Goal: Information Seeking & Learning: Check status

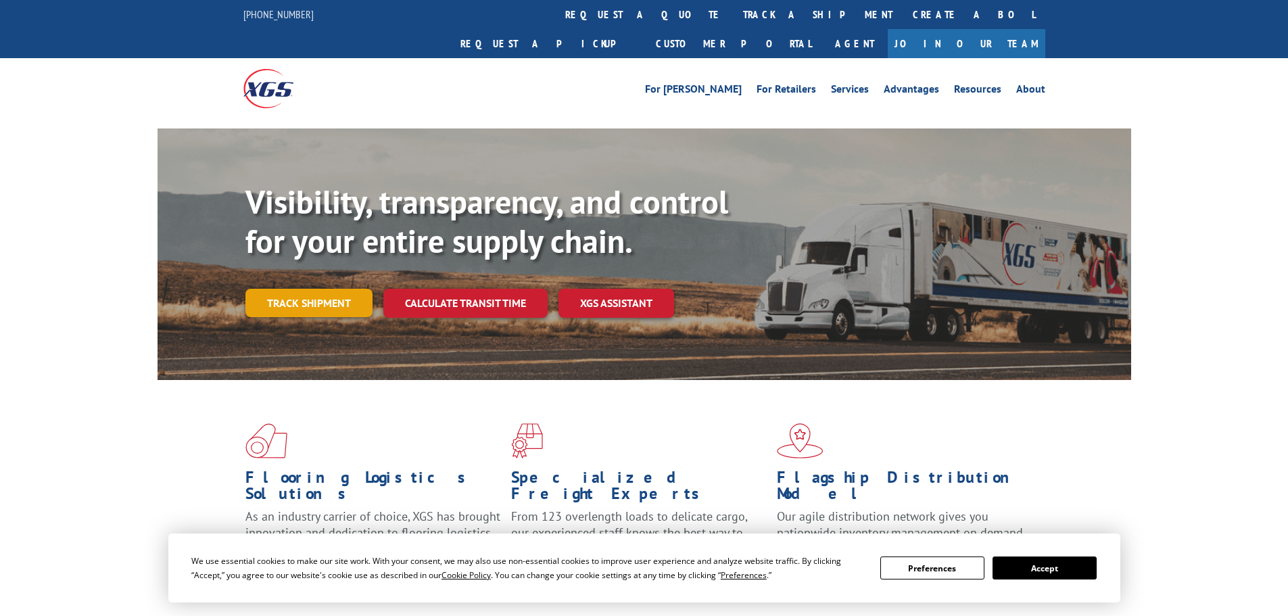
click at [320, 289] on link "Track shipment" at bounding box center [308, 303] width 127 height 28
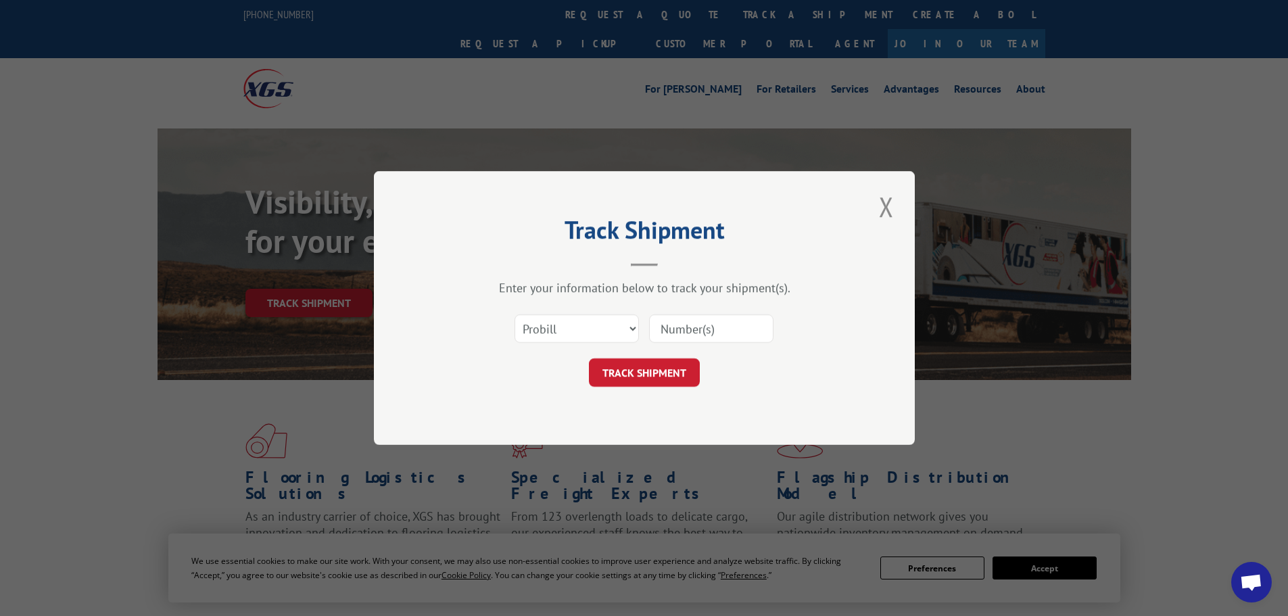
click at [694, 331] on input at bounding box center [711, 328] width 124 height 28
type input "16955699"
click at [646, 379] on button "TRACK SHIPMENT" at bounding box center [644, 372] width 111 height 28
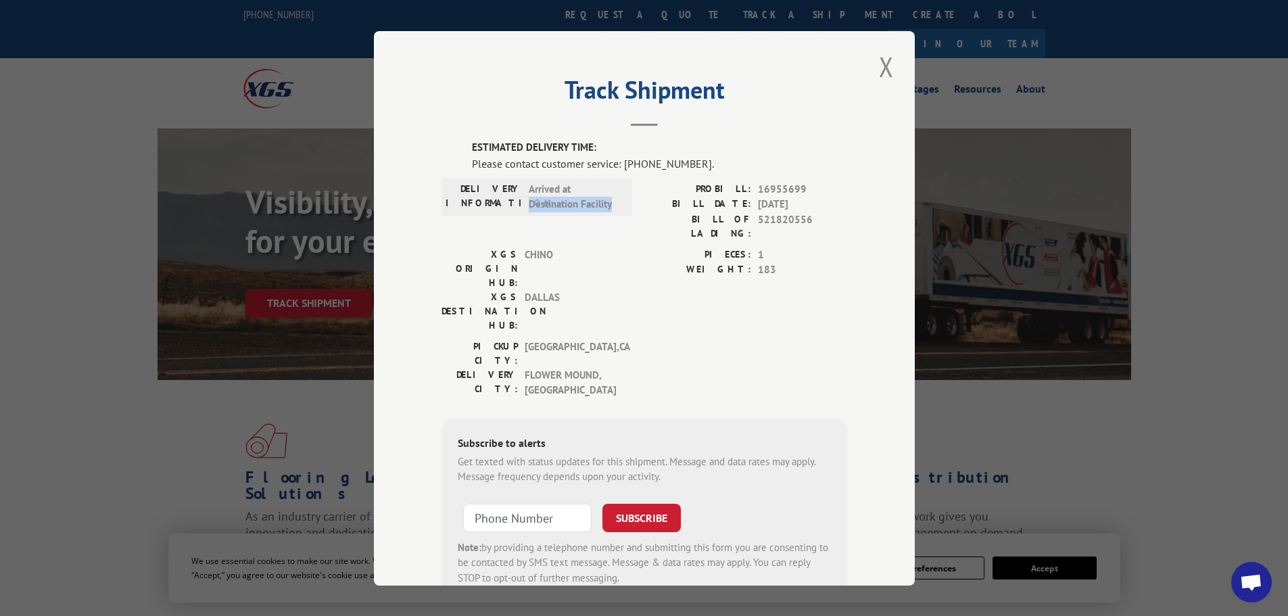
drag, startPoint x: 524, startPoint y: 205, endPoint x: 618, endPoint y: 204, distance: 94.0
click at [618, 204] on div "DELIVERY INFORMATION: Arrived at Destination Facility" at bounding box center [537, 196] width 183 height 30
copy span "Destination Facility"
click at [883, 67] on button "Close modal" at bounding box center [886, 66] width 23 height 37
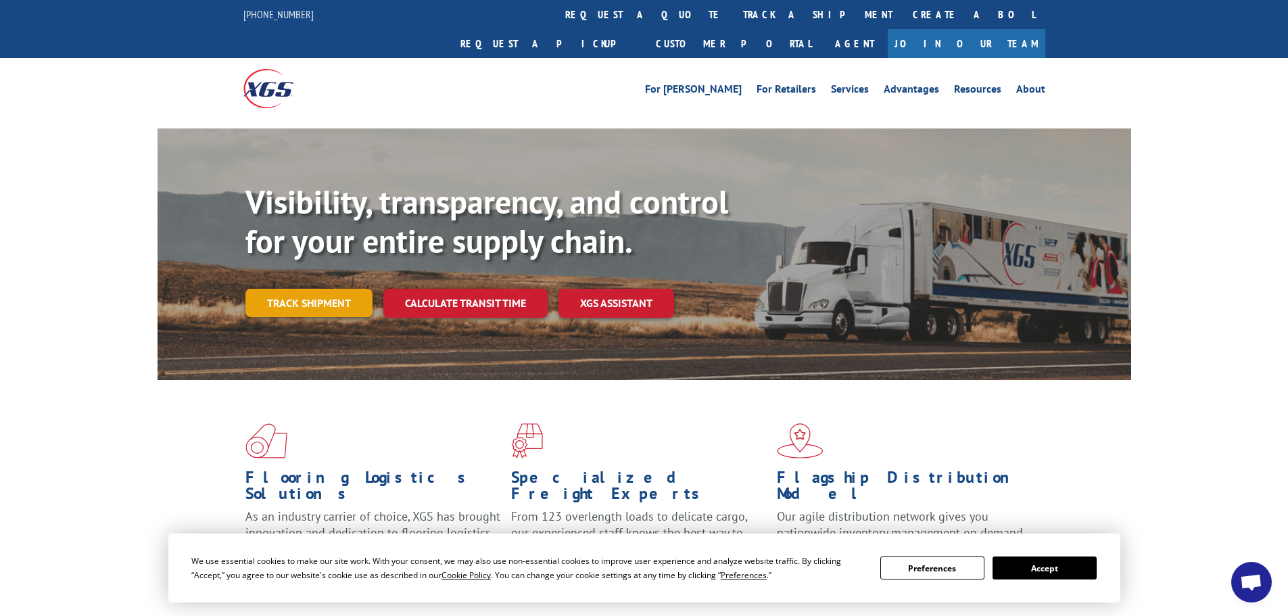
click at [308, 289] on link "Track shipment" at bounding box center [308, 303] width 127 height 28
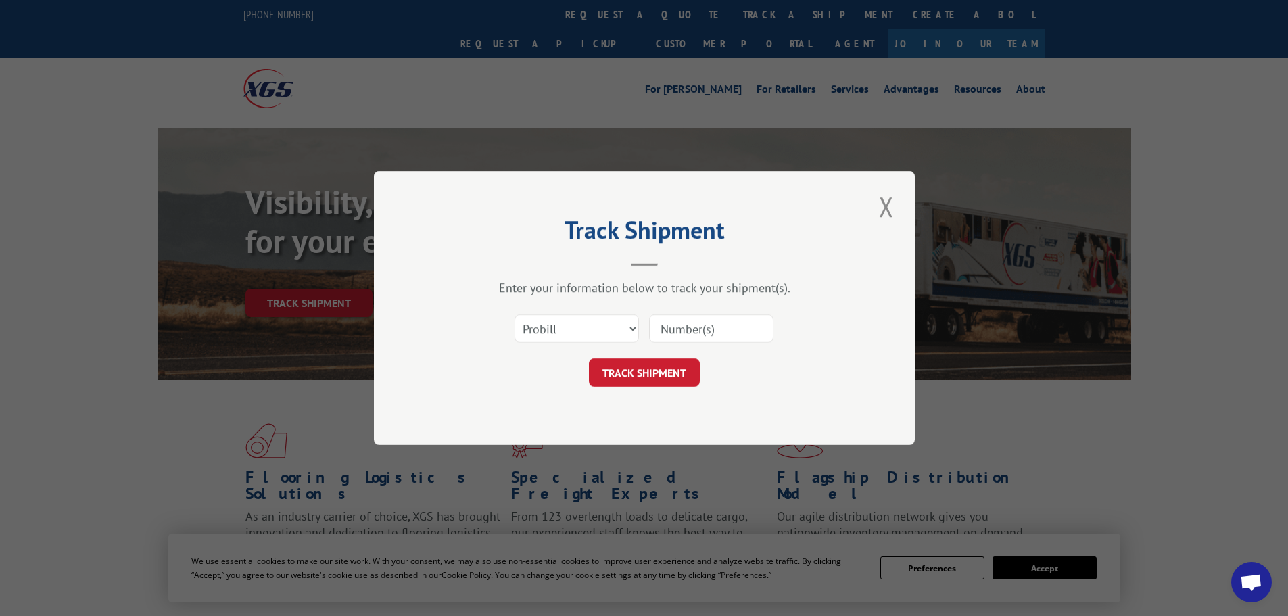
click at [726, 327] on input at bounding box center [711, 328] width 124 height 28
type input "17386639"
click at [620, 372] on button "TRACK SHIPMENT" at bounding box center [644, 372] width 111 height 28
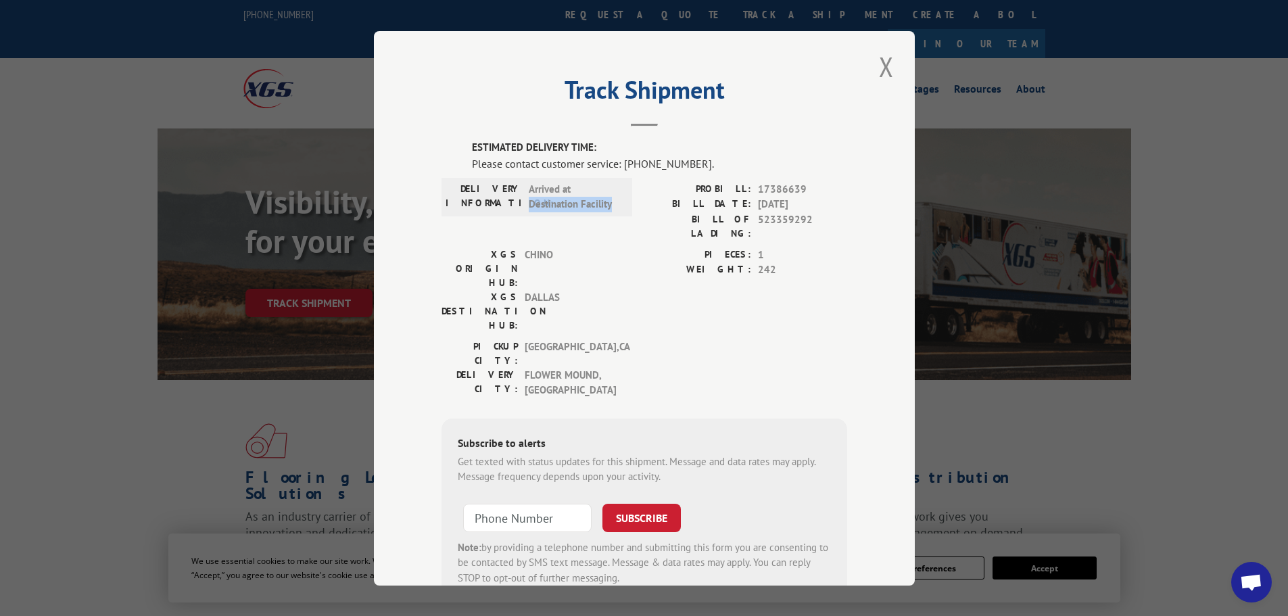
drag, startPoint x: 520, startPoint y: 201, endPoint x: 607, endPoint y: 205, distance: 87.3
click at [613, 204] on div "DELIVERY INFORMATION: Arrived at Destination Facility" at bounding box center [537, 196] width 183 height 30
copy span "Destination Facility"
click at [882, 65] on button "Close modal" at bounding box center [886, 66] width 23 height 37
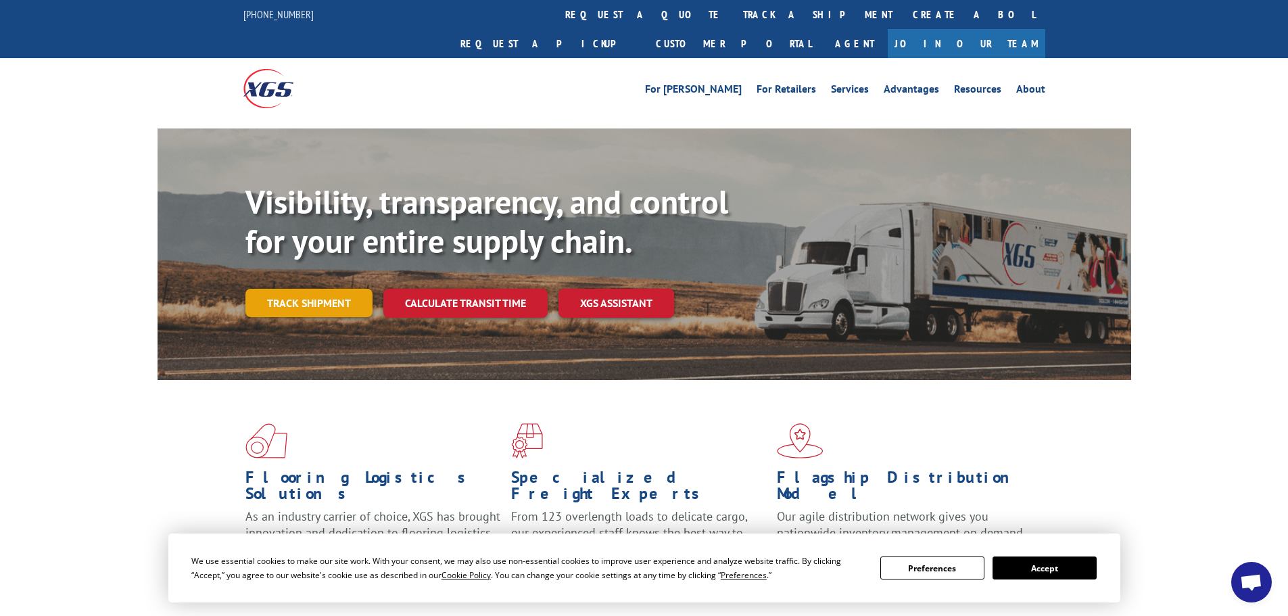
click at [314, 289] on link "Track shipment" at bounding box center [308, 303] width 127 height 28
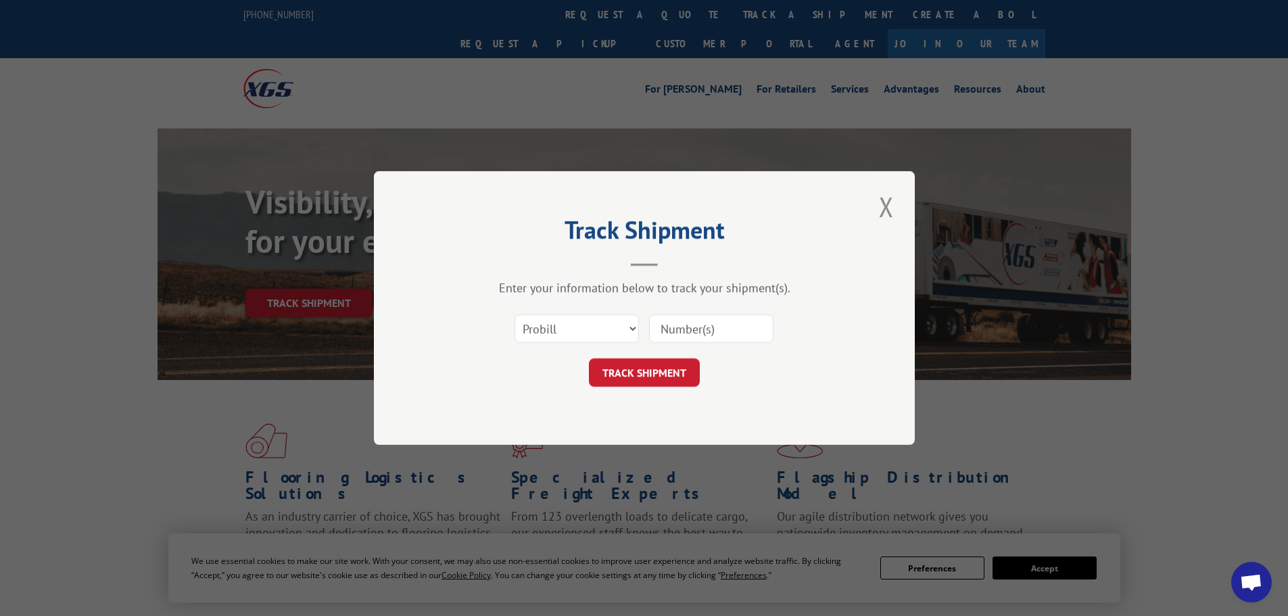
click at [676, 331] on input at bounding box center [711, 328] width 124 height 28
type input "17386346"
click button "TRACK SHIPMENT" at bounding box center [644, 372] width 111 height 28
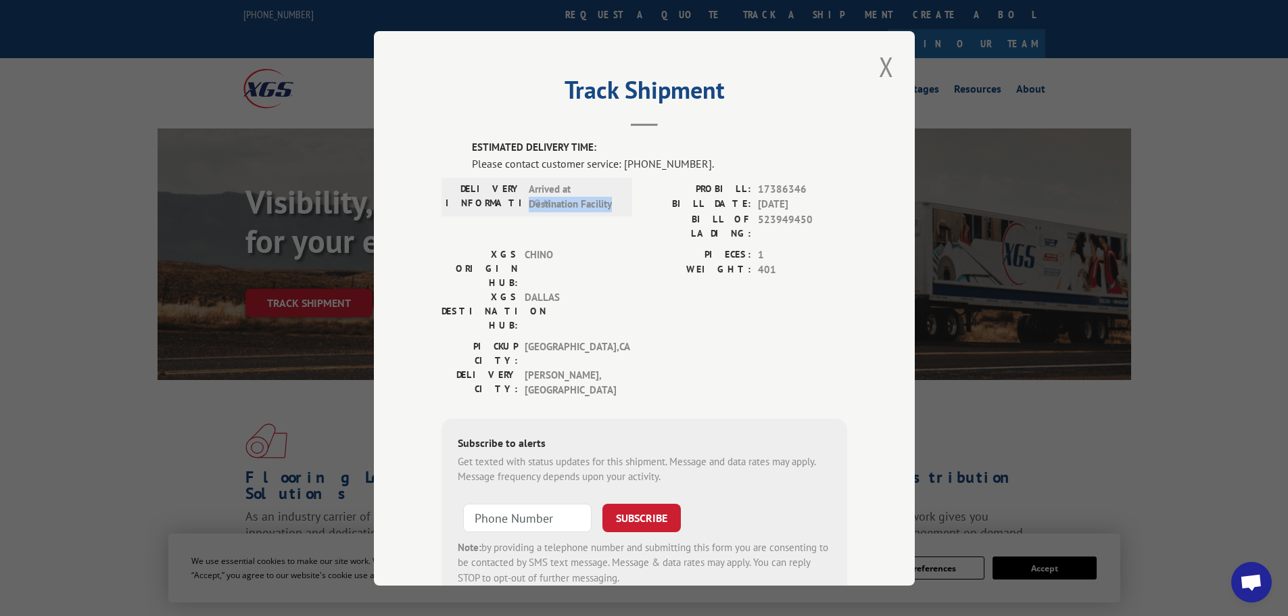
drag, startPoint x: 524, startPoint y: 202, endPoint x: 614, endPoint y: 206, distance: 90.0
click at [614, 206] on span "Arrived at Destination Facility" at bounding box center [574, 196] width 91 height 30
copy span "Destination Facility"
click at [879, 62] on button "Close modal" at bounding box center [886, 66] width 23 height 37
